Goal: Task Accomplishment & Management: Manage account settings

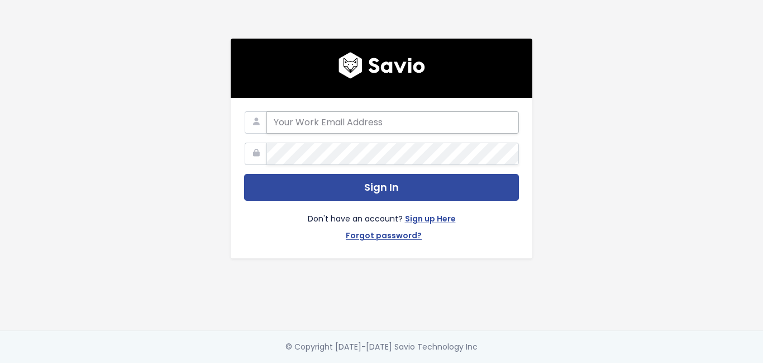
click at [308, 117] on input "email" at bounding box center [392, 122] width 252 height 22
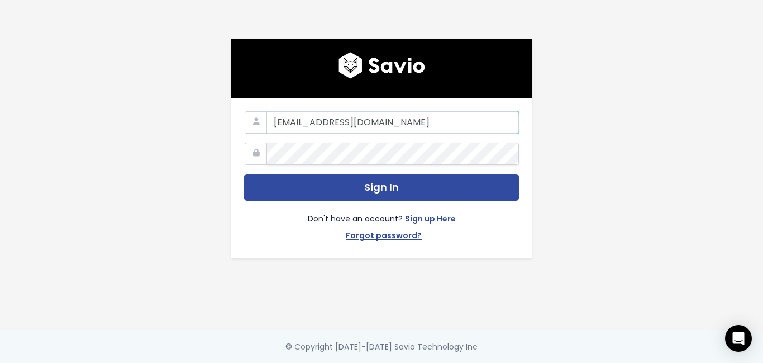
click at [450, 126] on input "[EMAIL_ADDRESS][DOMAIN_NAME]" at bounding box center [392, 122] width 252 height 22
type input "k"
type input "G"
click at [369, 123] on input "email" at bounding box center [392, 122] width 252 height 22
type input "[EMAIL_ADDRESS][DOMAIN_NAME]"
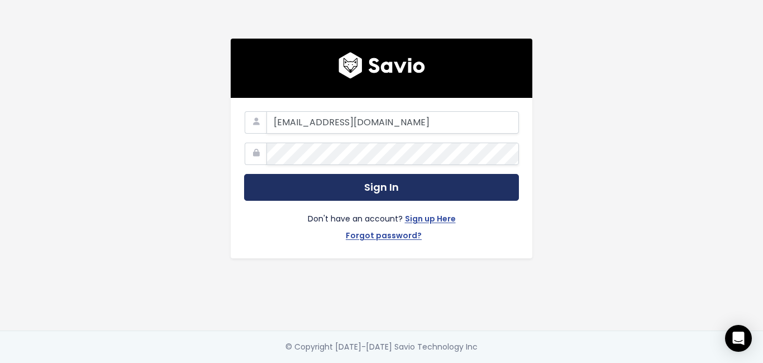
click at [376, 178] on button "Sign In" at bounding box center [381, 187] width 275 height 27
